Goal: Transaction & Acquisition: Register for event/course

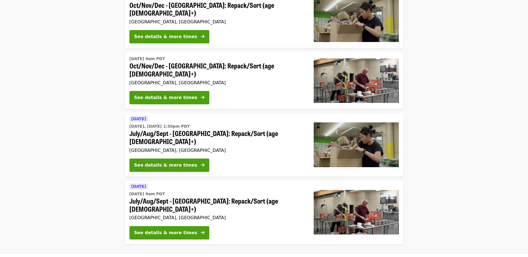
scroll to position [334, 0]
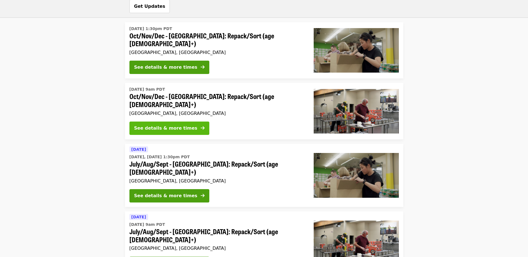
click at [171, 125] on div "See details & more times" at bounding box center [165, 128] width 63 height 7
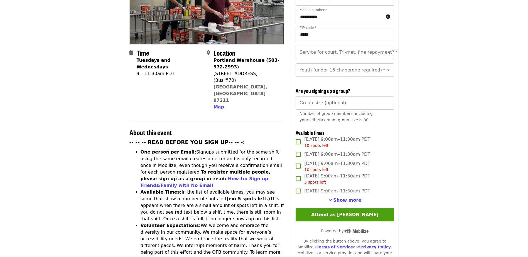
scroll to position [111, 0]
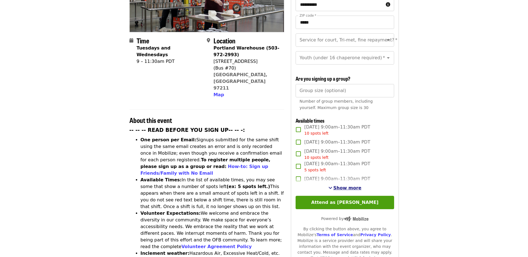
click at [350, 186] on span "Show more" at bounding box center [348, 187] width 28 height 5
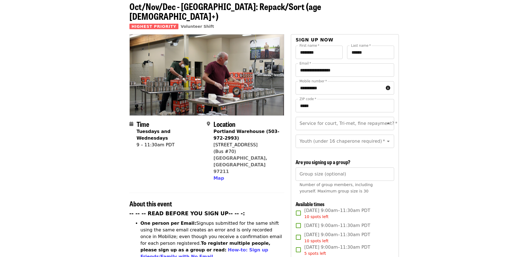
scroll to position [0, 0]
